Goal: Information Seeking & Learning: Learn about a topic

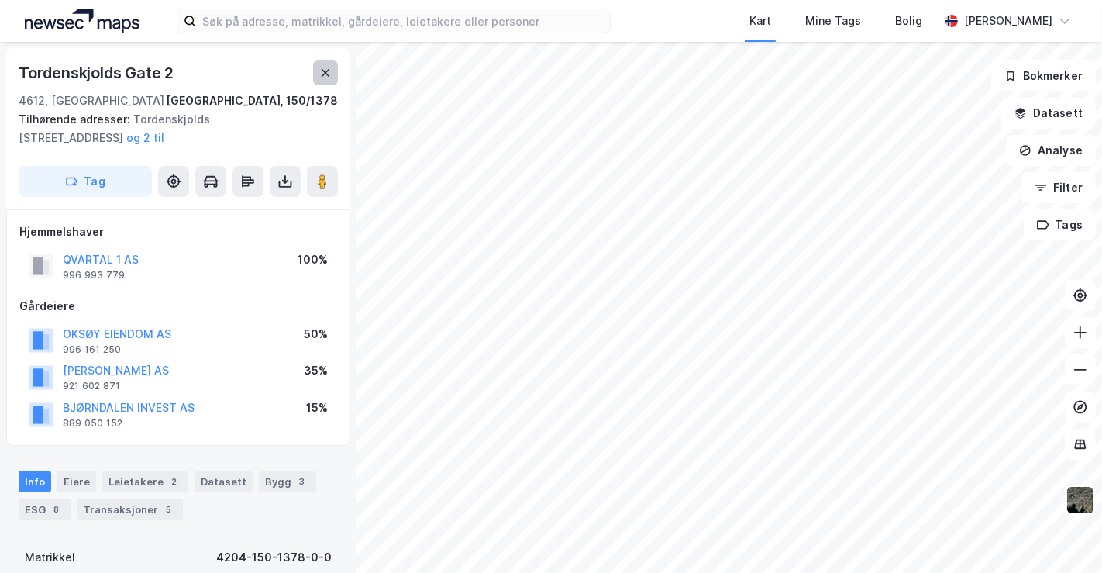
click at [324, 71] on icon at bounding box center [326, 73] width 9 height 8
